Goal: Task Accomplishment & Management: Use online tool/utility

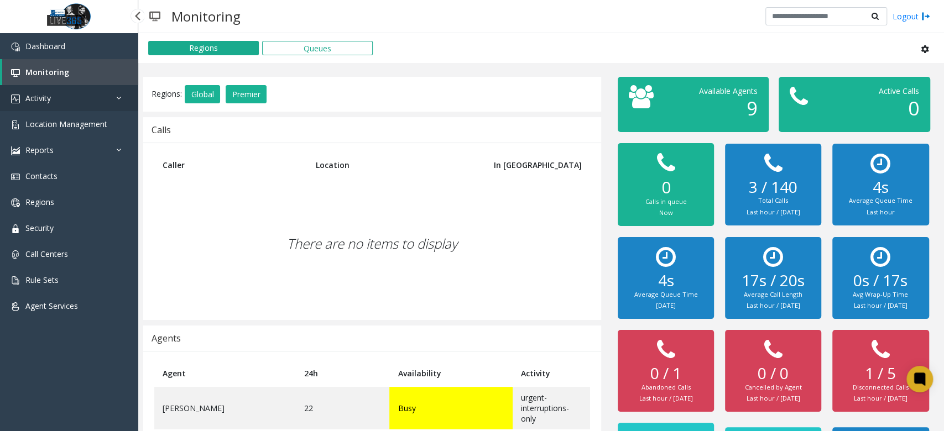
click at [45, 101] on span "Activity" at bounding box center [37, 98] width 25 height 11
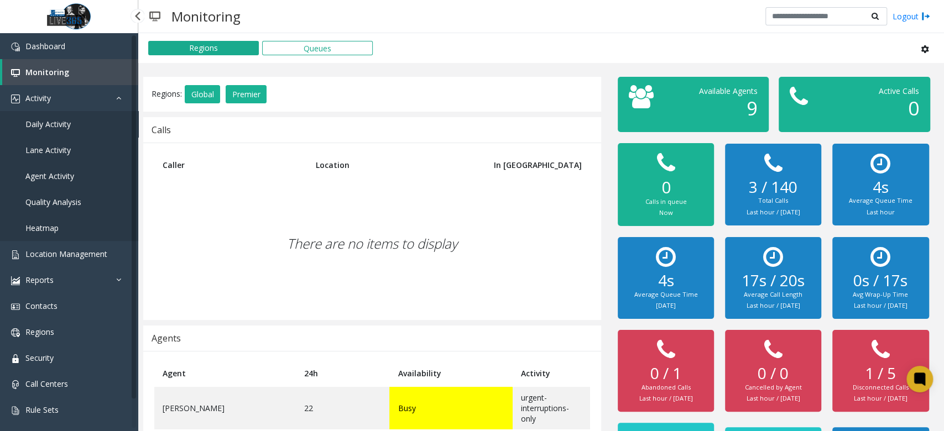
click at [61, 132] on link "Daily Activity" at bounding box center [69, 124] width 138 height 26
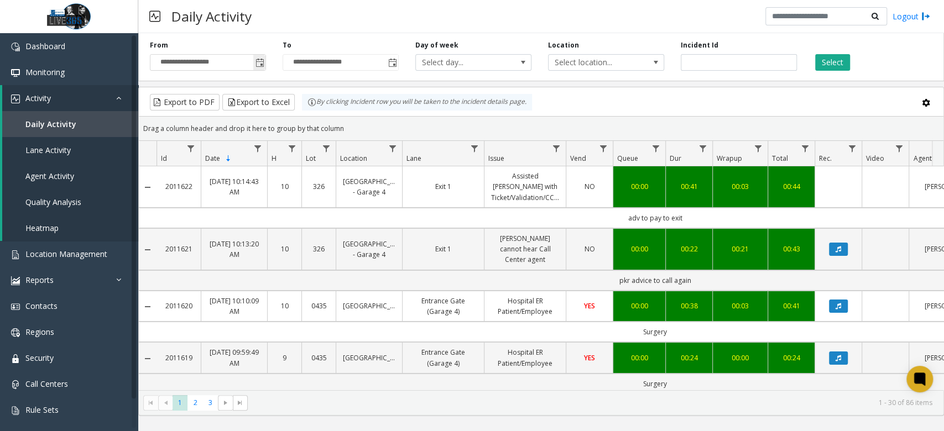
click at [255, 66] on span "Toggle popup" at bounding box center [259, 63] width 9 height 9
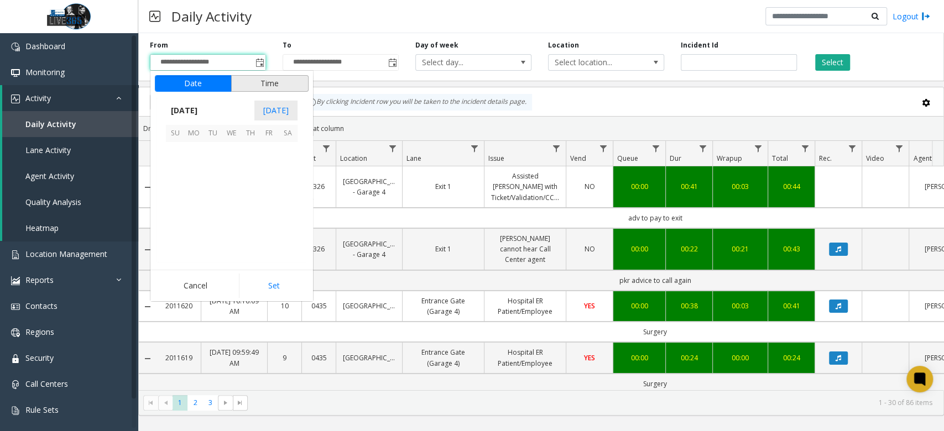
scroll to position [198543, 0]
click at [232, 145] on span "1" at bounding box center [231, 151] width 19 height 19
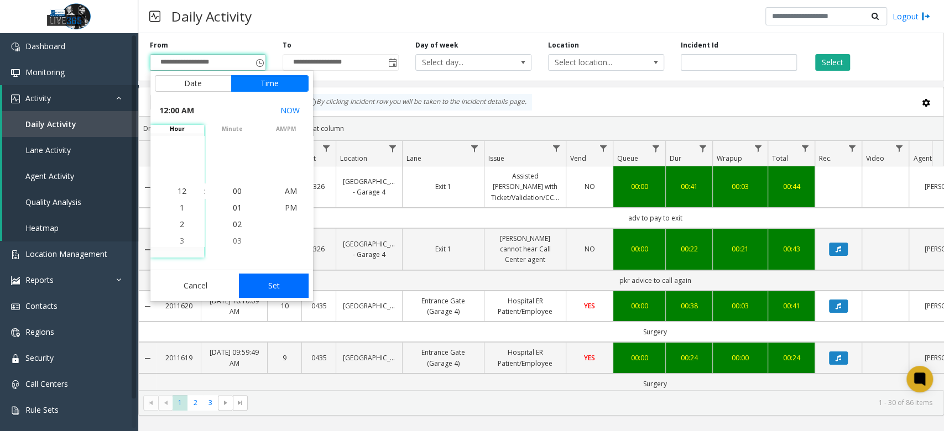
click at [289, 290] on button "Set" at bounding box center [274, 286] width 70 height 24
type input "**********"
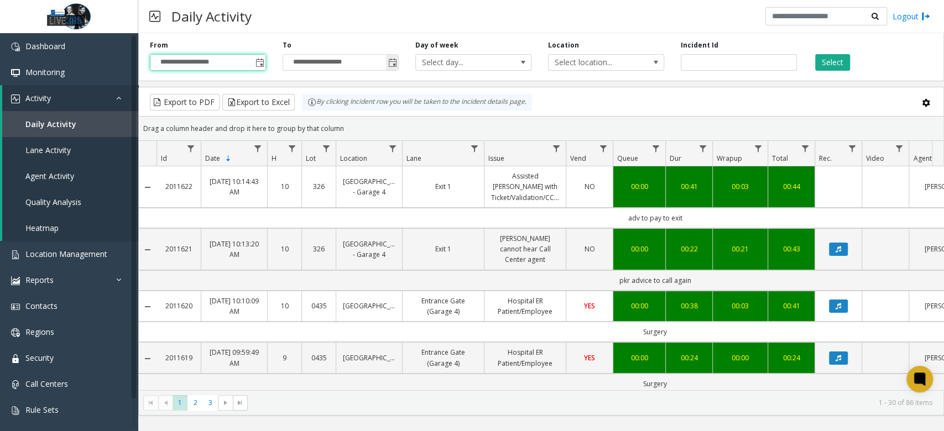
click at [398, 64] on span "**********" at bounding box center [340, 62] width 116 height 17
click at [393, 66] on span "Toggle popup" at bounding box center [392, 63] width 9 height 9
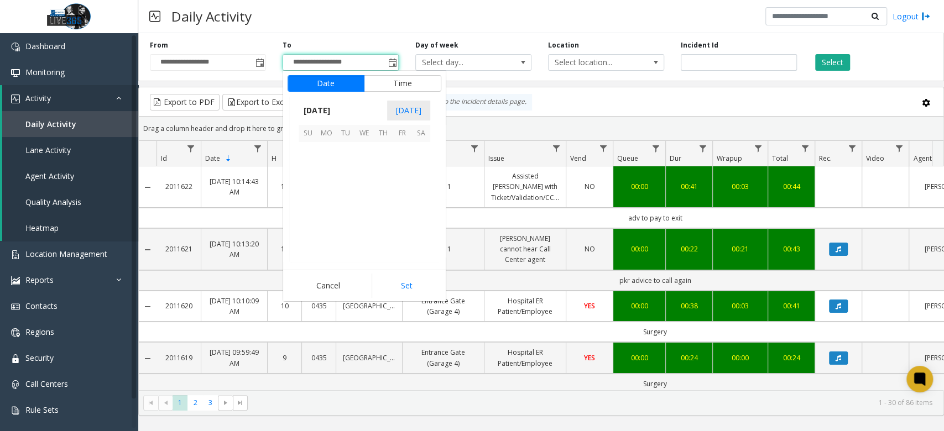
scroll to position [17, 0]
click at [364, 148] on span "1" at bounding box center [364, 151] width 19 height 19
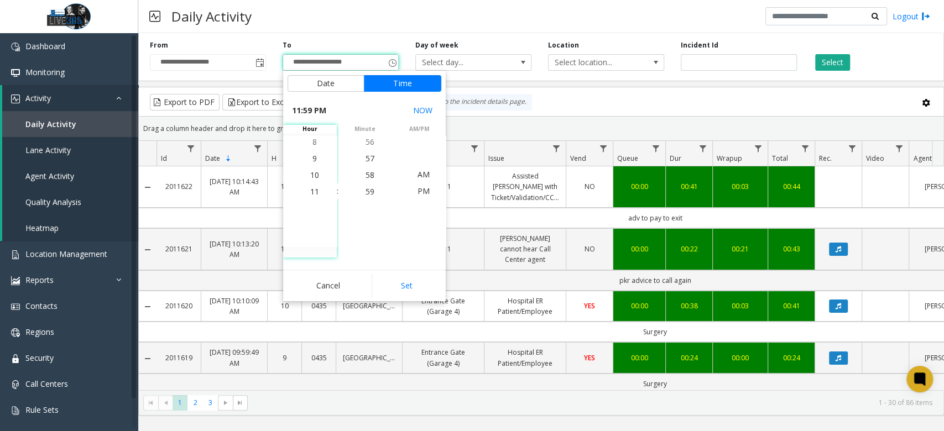
drag, startPoint x: 401, startPoint y: 266, endPoint x: 404, endPoint y: 273, distance: 7.2
click at [401, 268] on div "Date Time [DATE] [DATE] Su Mo Tu We Th Fr Sa [DATE] 1 2 3 4 5 6 7 8 9 10 11 12 …" at bounding box center [364, 186] width 163 height 231
click at [405, 276] on button "Set" at bounding box center [406, 286] width 70 height 24
type input "**********"
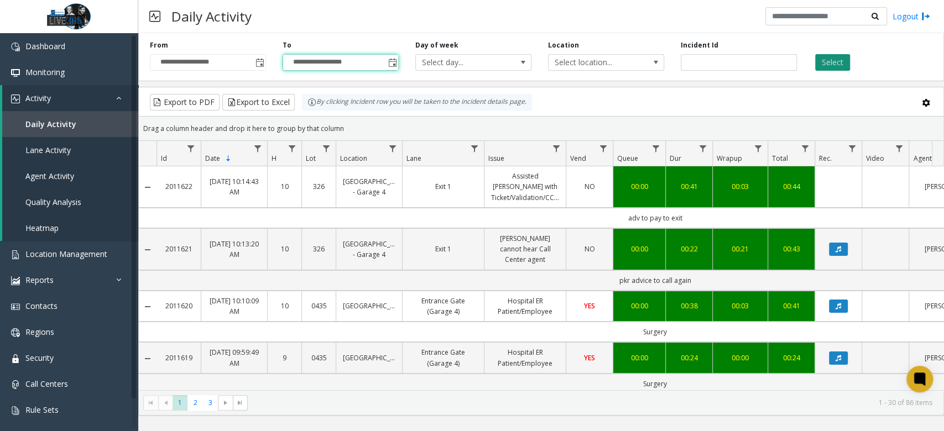
click at [840, 61] on button "Select" at bounding box center [832, 62] width 35 height 17
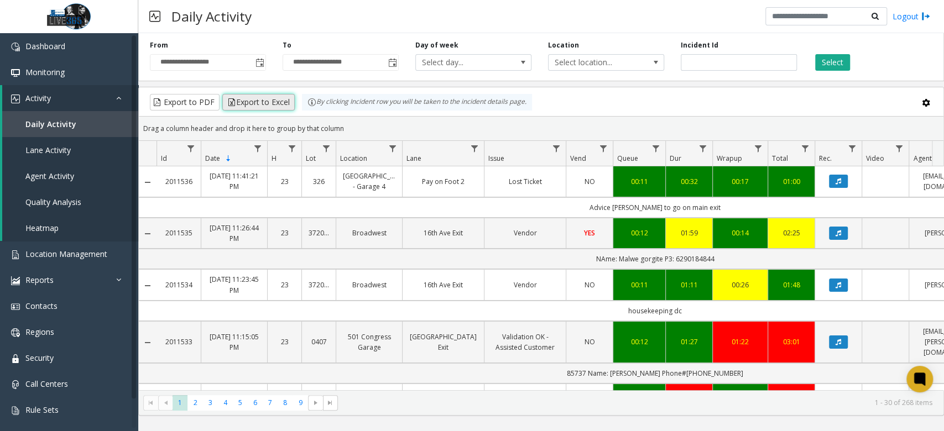
click at [265, 102] on button "Export to Excel" at bounding box center [258, 102] width 72 height 17
